Goal: Task Accomplishment & Management: Use online tool/utility

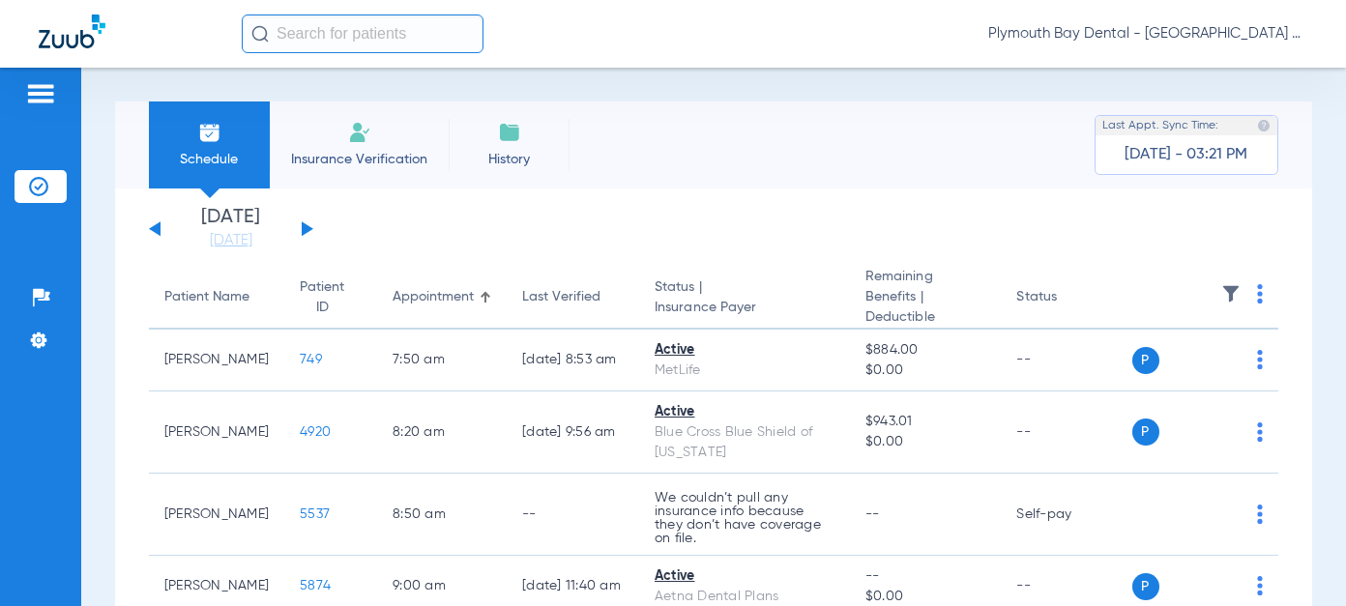
click at [303, 234] on button at bounding box center [308, 228] width 12 height 15
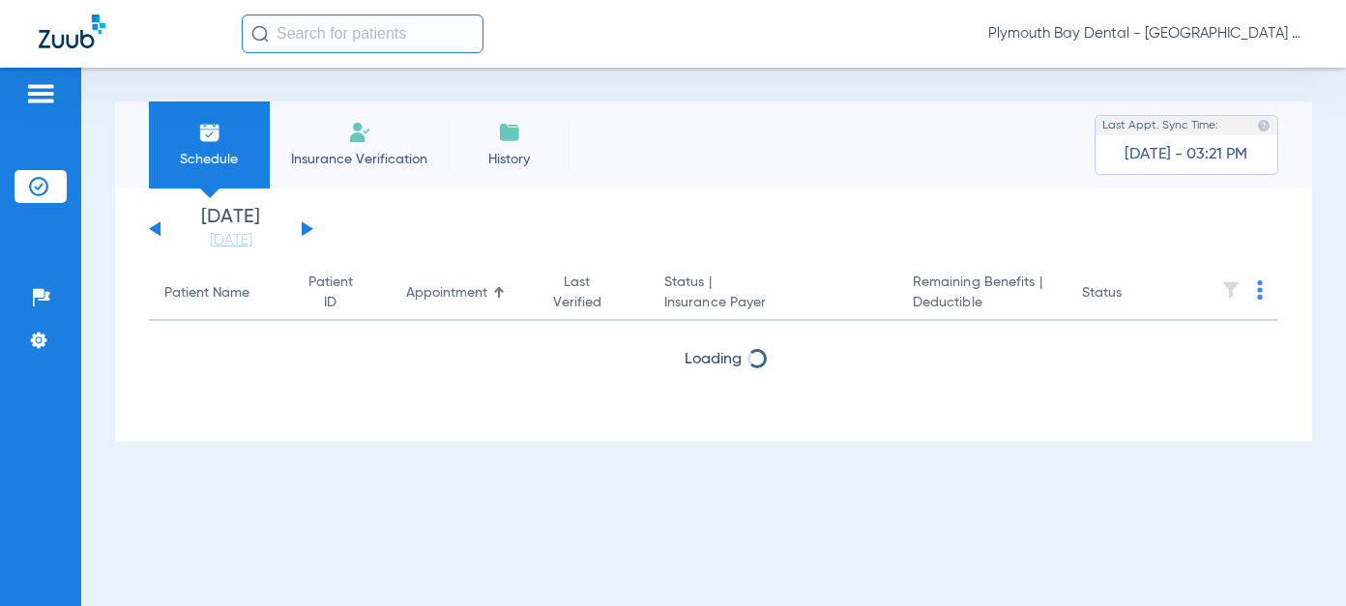
click at [303, 234] on button at bounding box center [308, 228] width 12 height 15
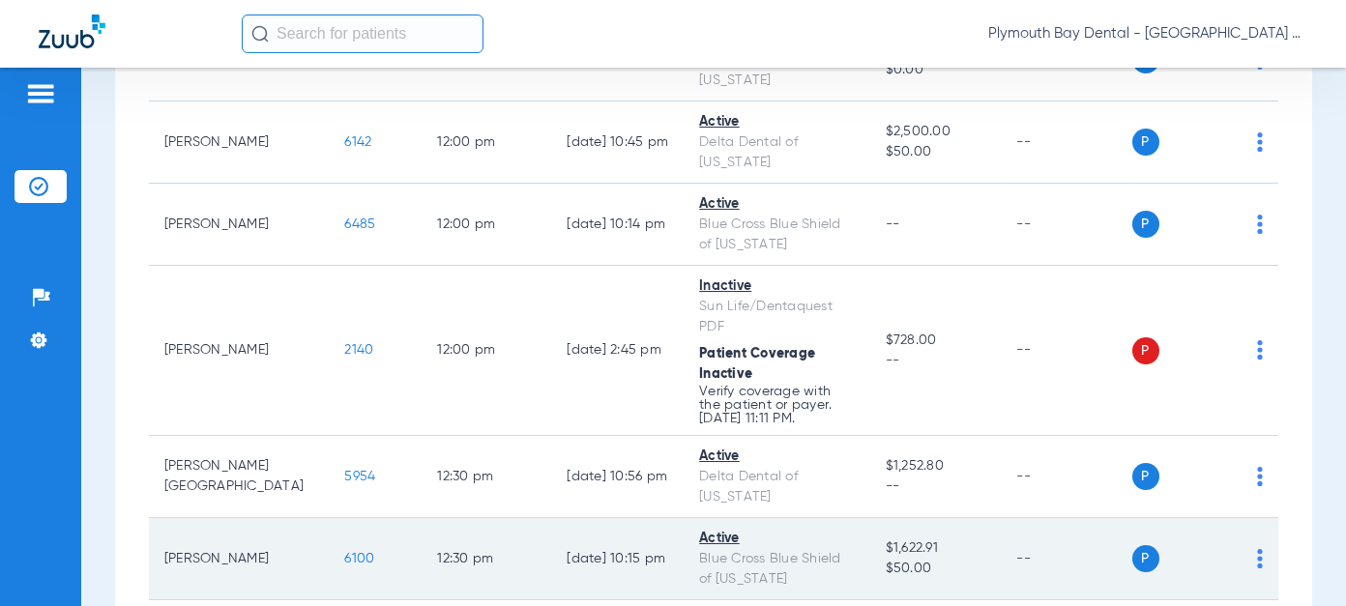
scroll to position [1643, 0]
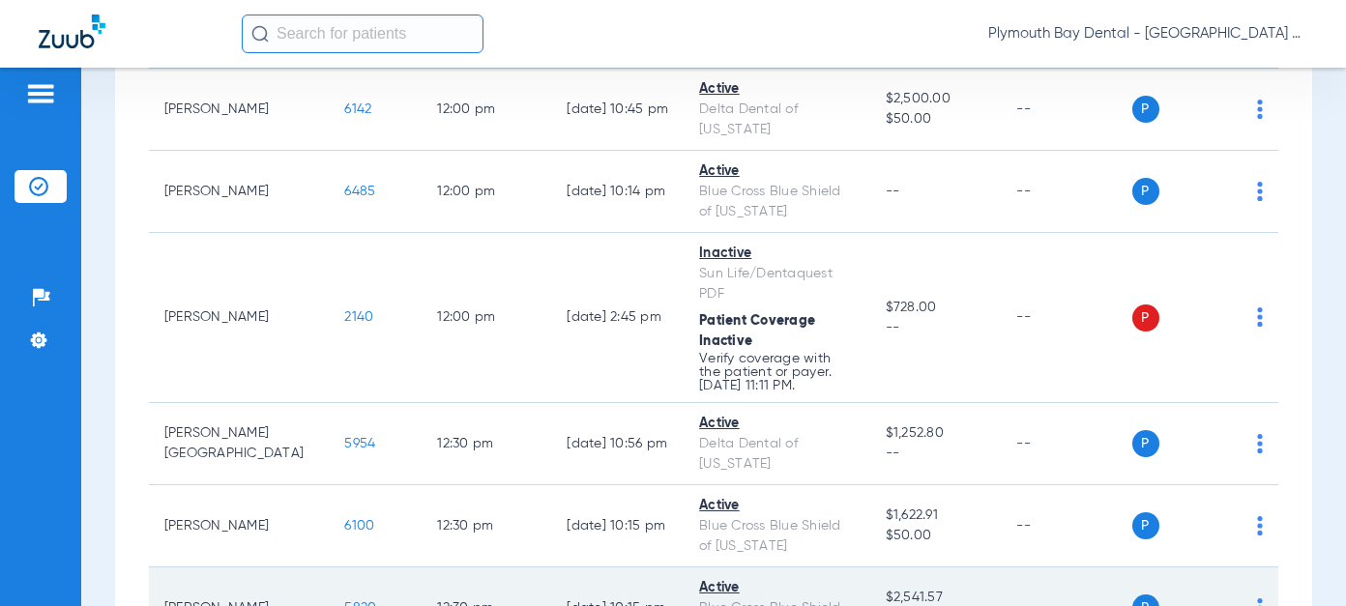
click at [345, 601] on span "5820" at bounding box center [361, 608] width 32 height 14
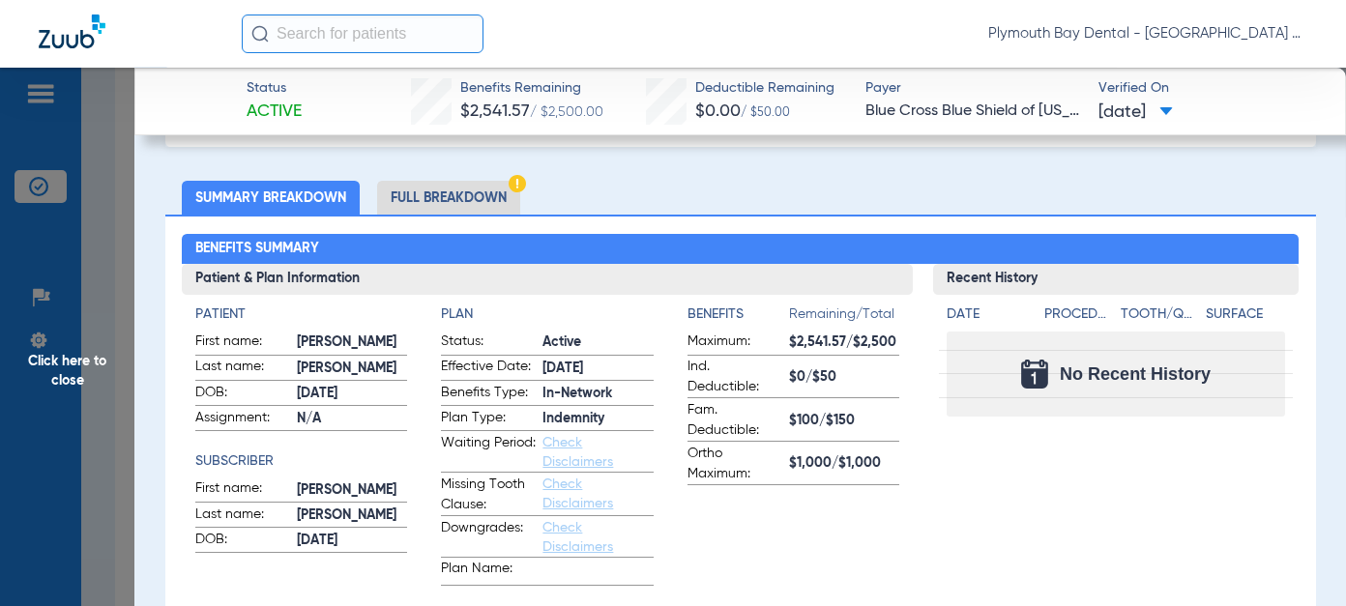
scroll to position [193, 0]
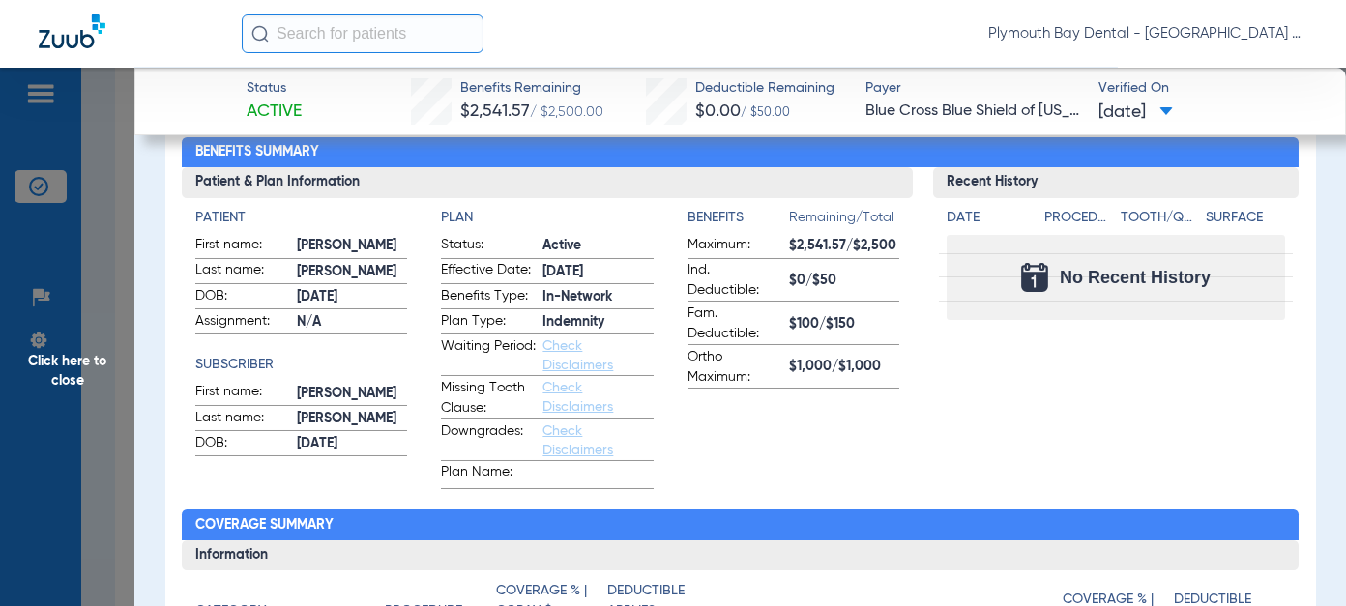
click at [75, 361] on span "Click here to close" at bounding box center [67, 371] width 134 height 606
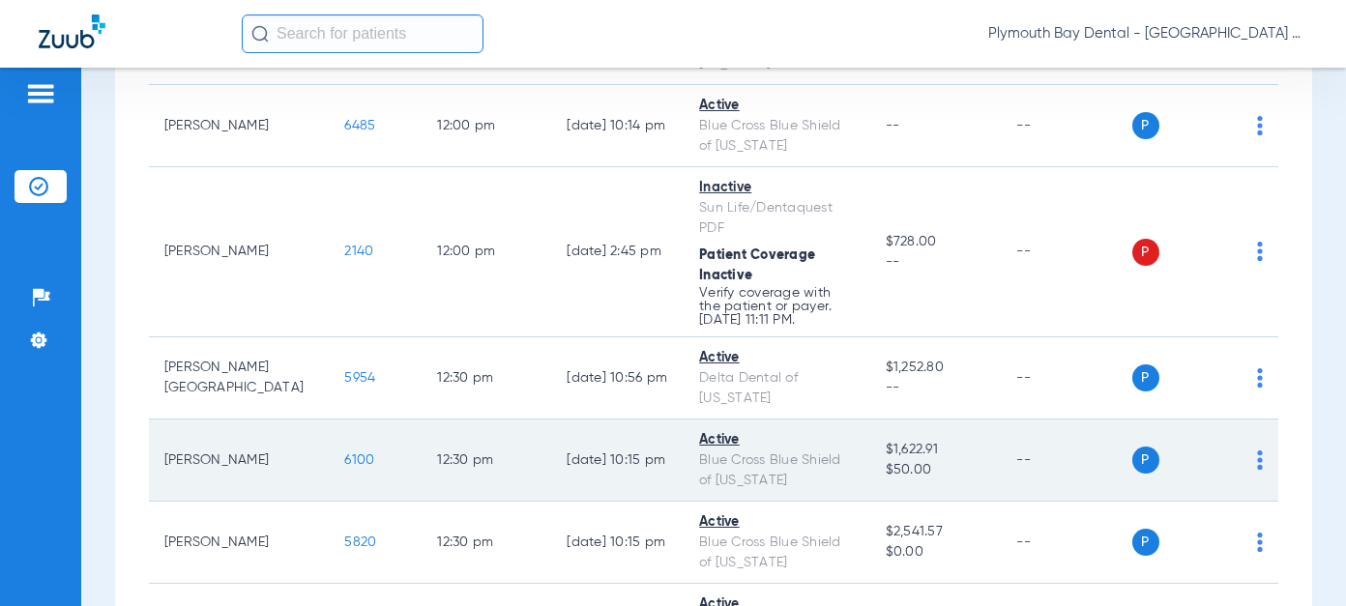
scroll to position [1837, 0]
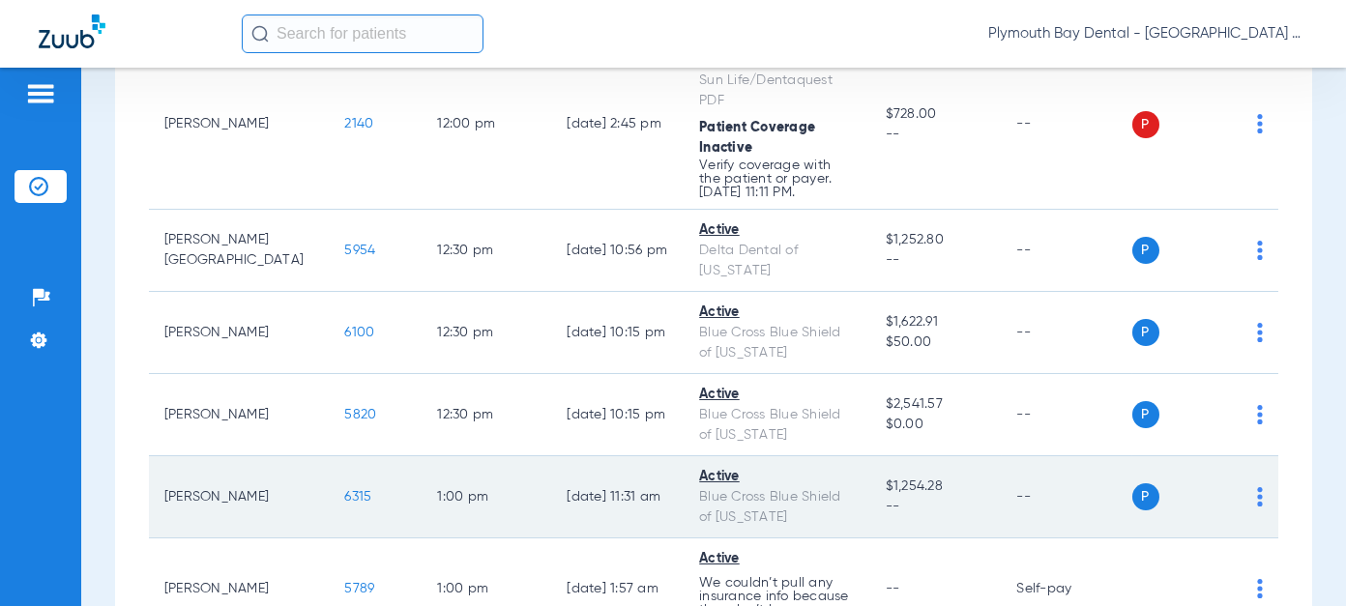
click at [345, 490] on span "6315" at bounding box center [358, 497] width 27 height 14
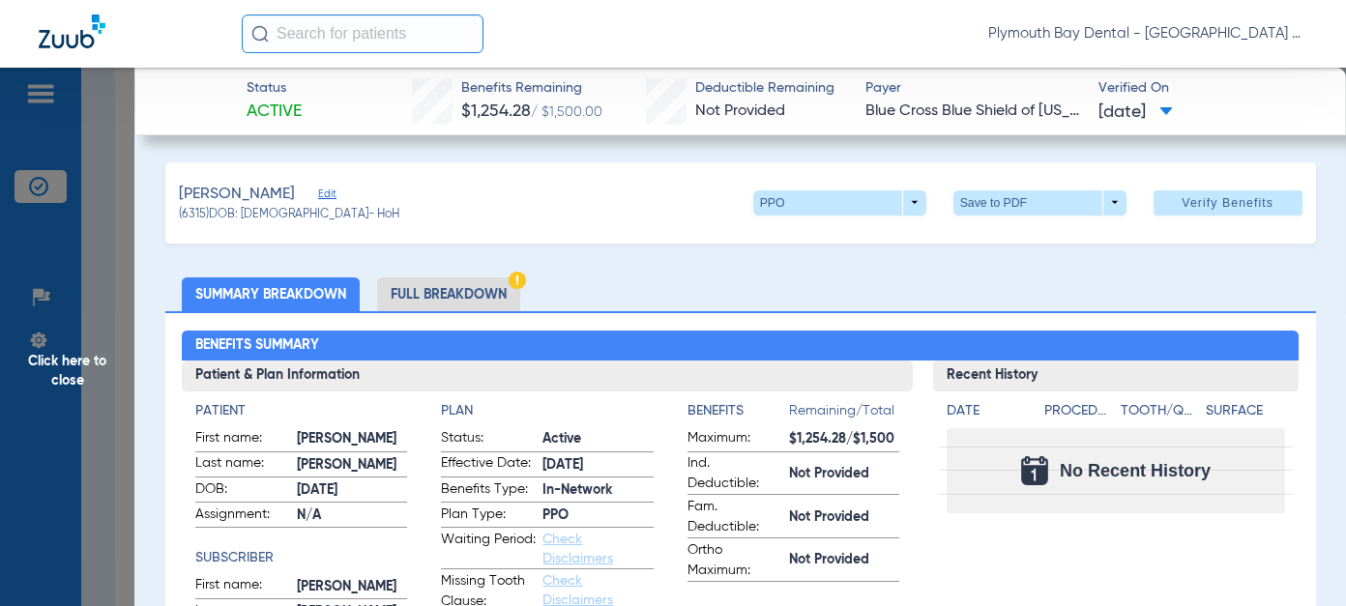
click at [83, 364] on span "Click here to close" at bounding box center [67, 371] width 134 height 606
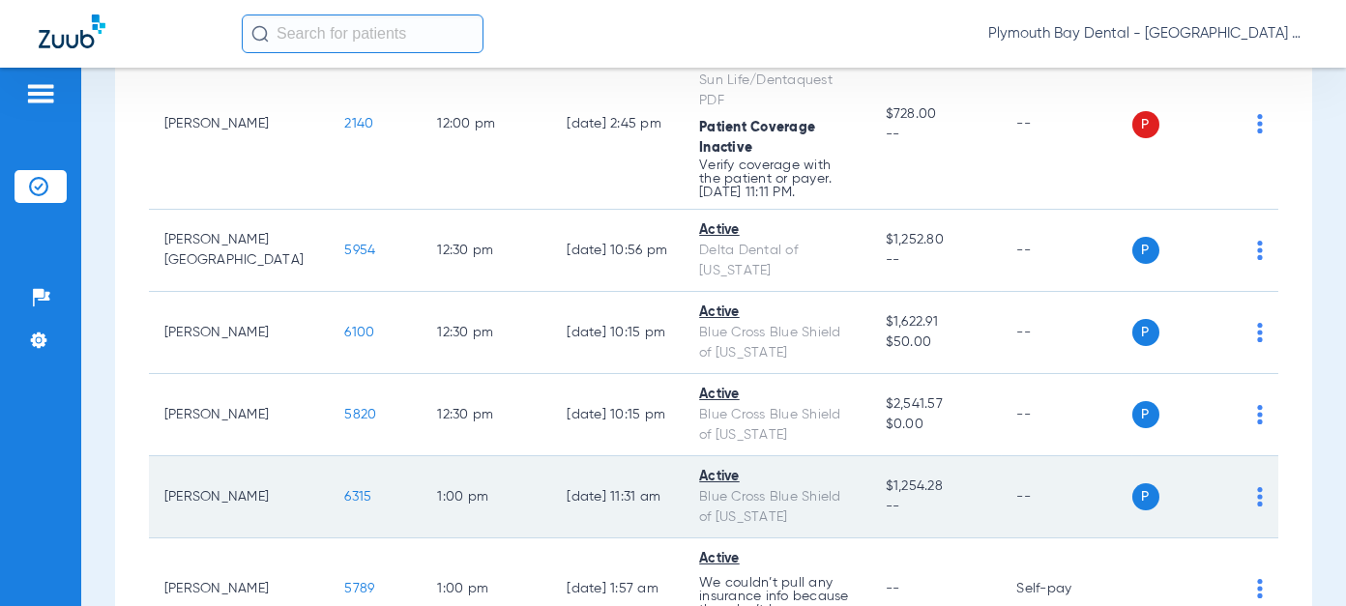
scroll to position [1643, 0]
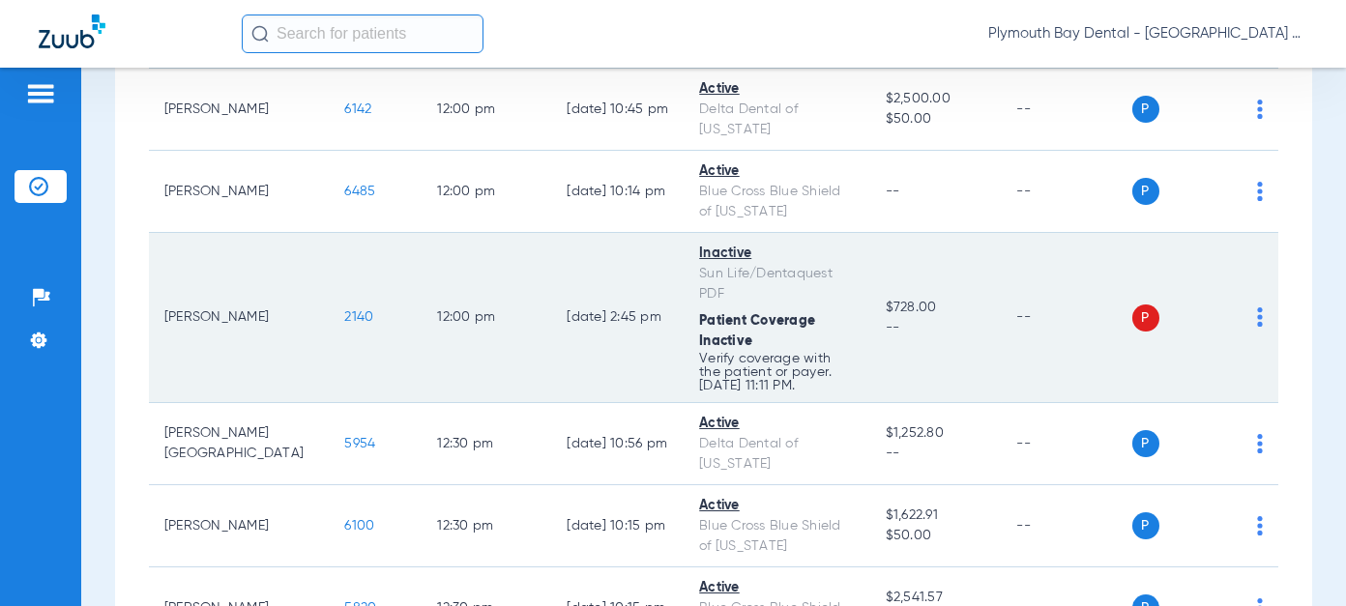
click at [345, 310] on span "2140" at bounding box center [359, 317] width 29 height 14
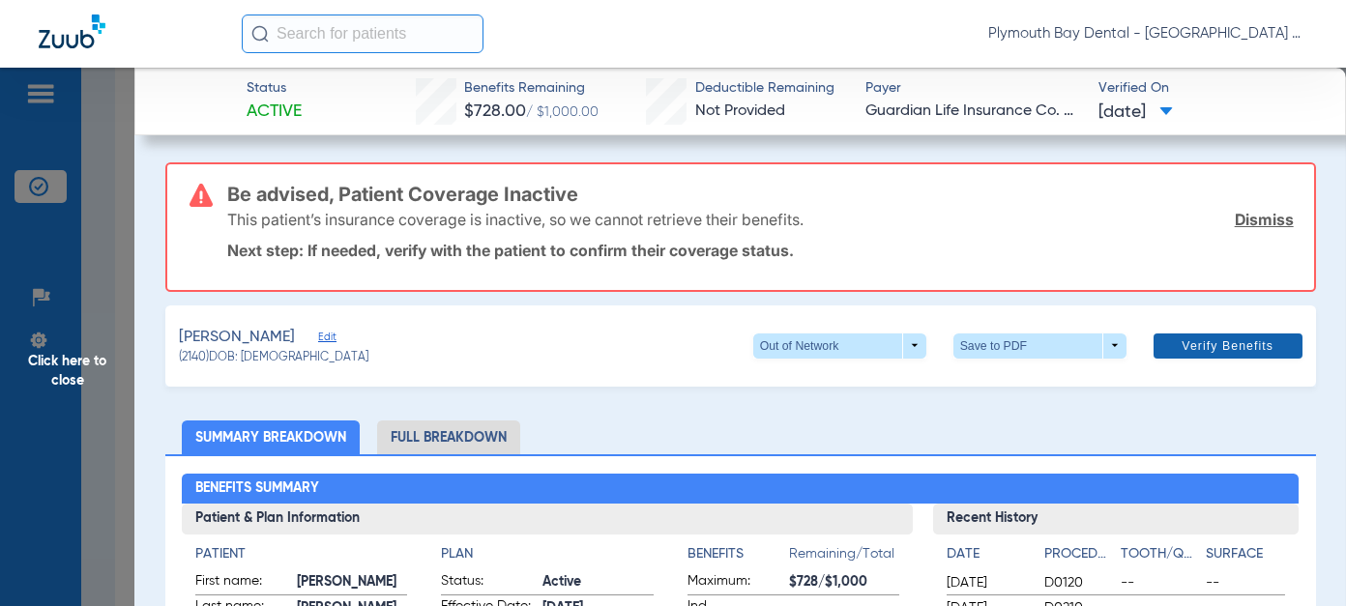
click at [1198, 350] on span "Verify Benefits" at bounding box center [1227, 345] width 92 height 15
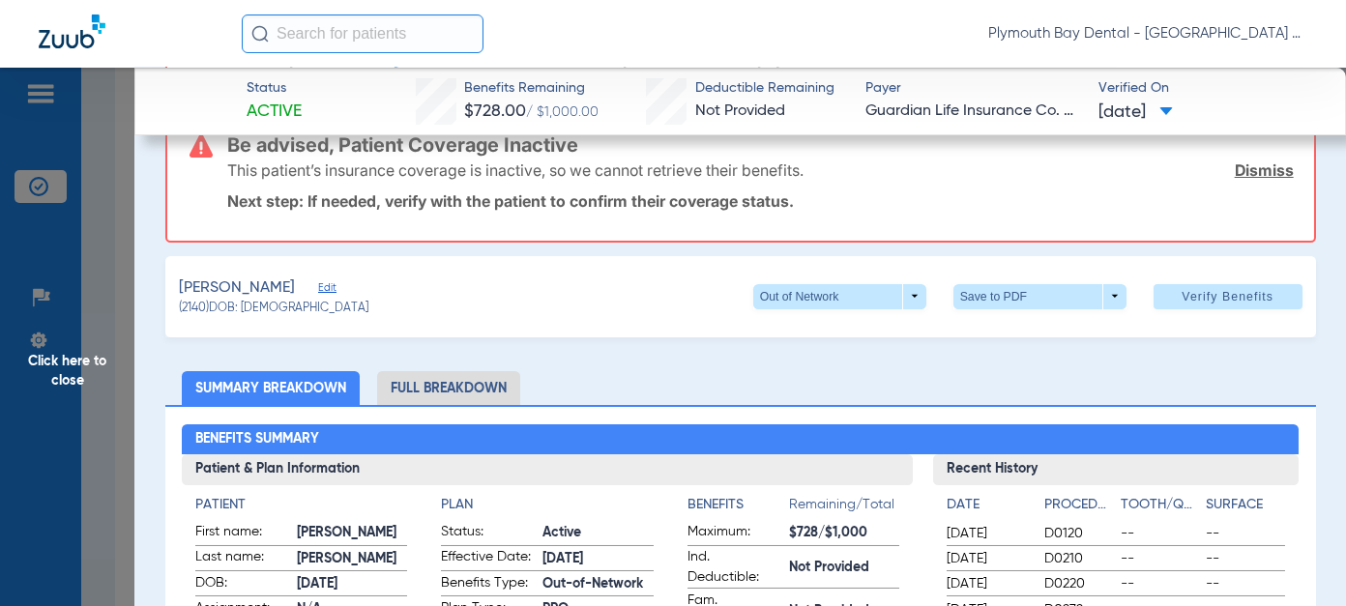
scroll to position [193, 0]
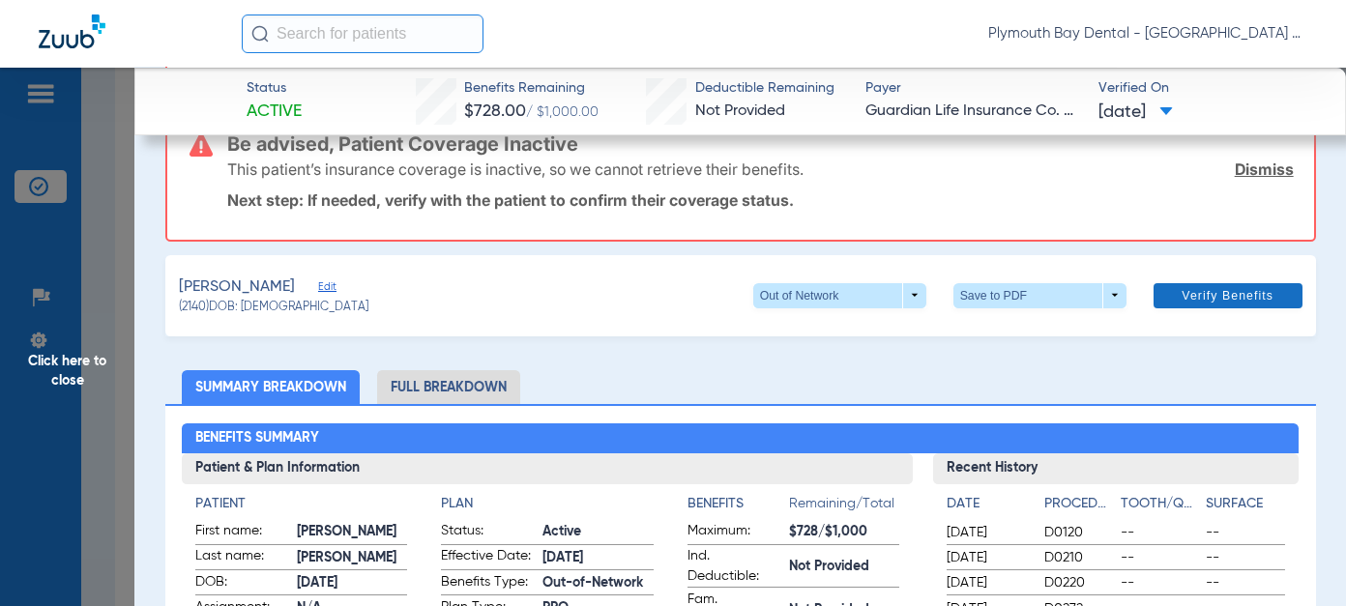
click at [1220, 292] on span "Verify Benefits" at bounding box center [1227, 295] width 92 height 15
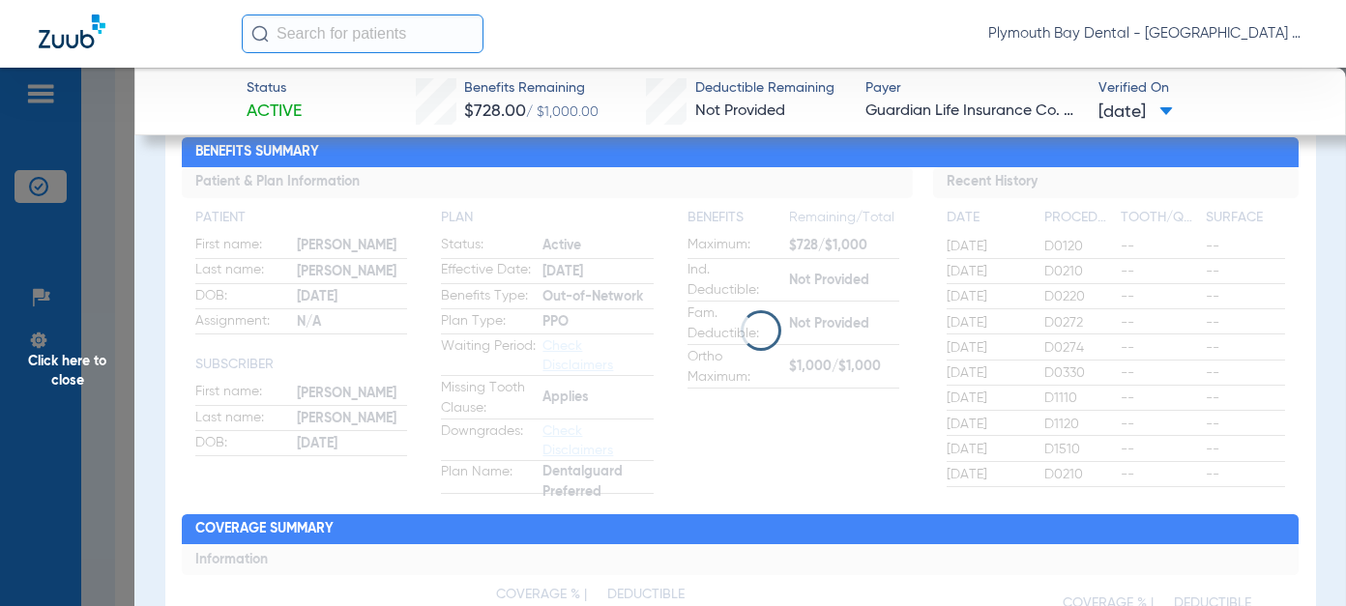
scroll to position [0, 0]
